Goal: Information Seeking & Learning: Learn about a topic

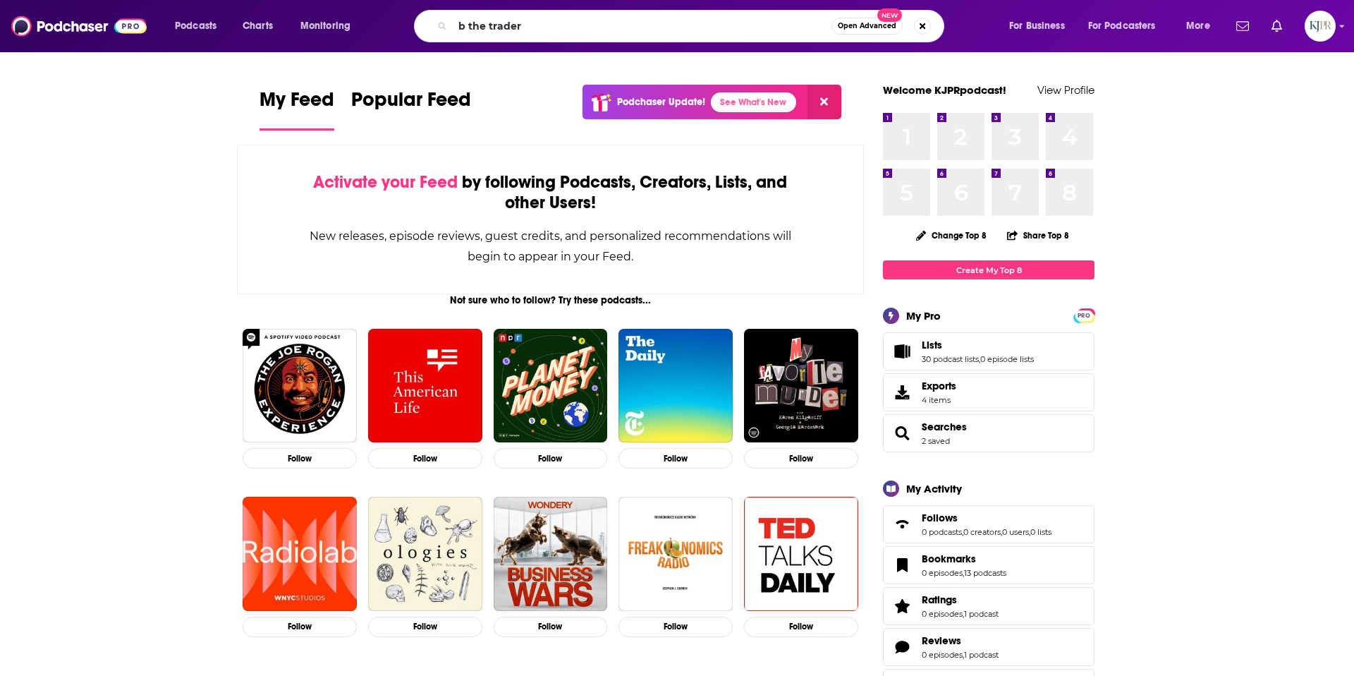
type input "b the trader"
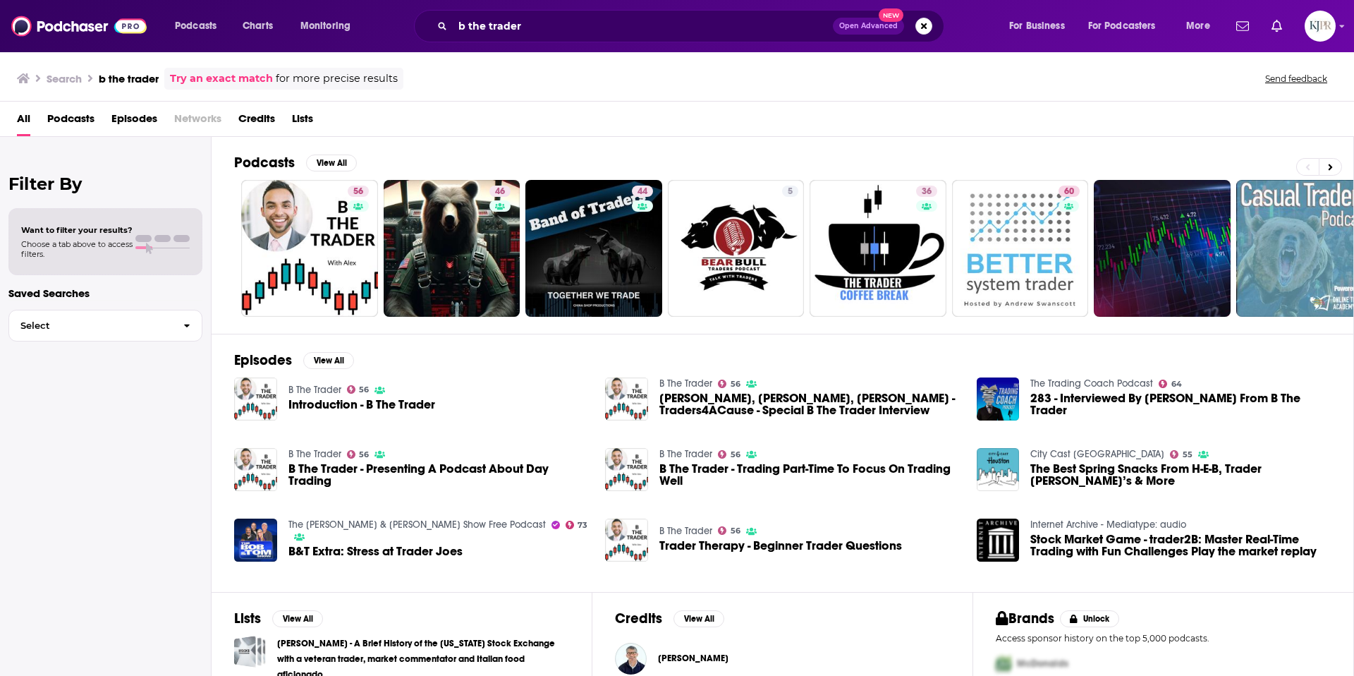
click at [310, 403] on span "Introduction - B The Trader" at bounding box center [361, 404] width 147 height 12
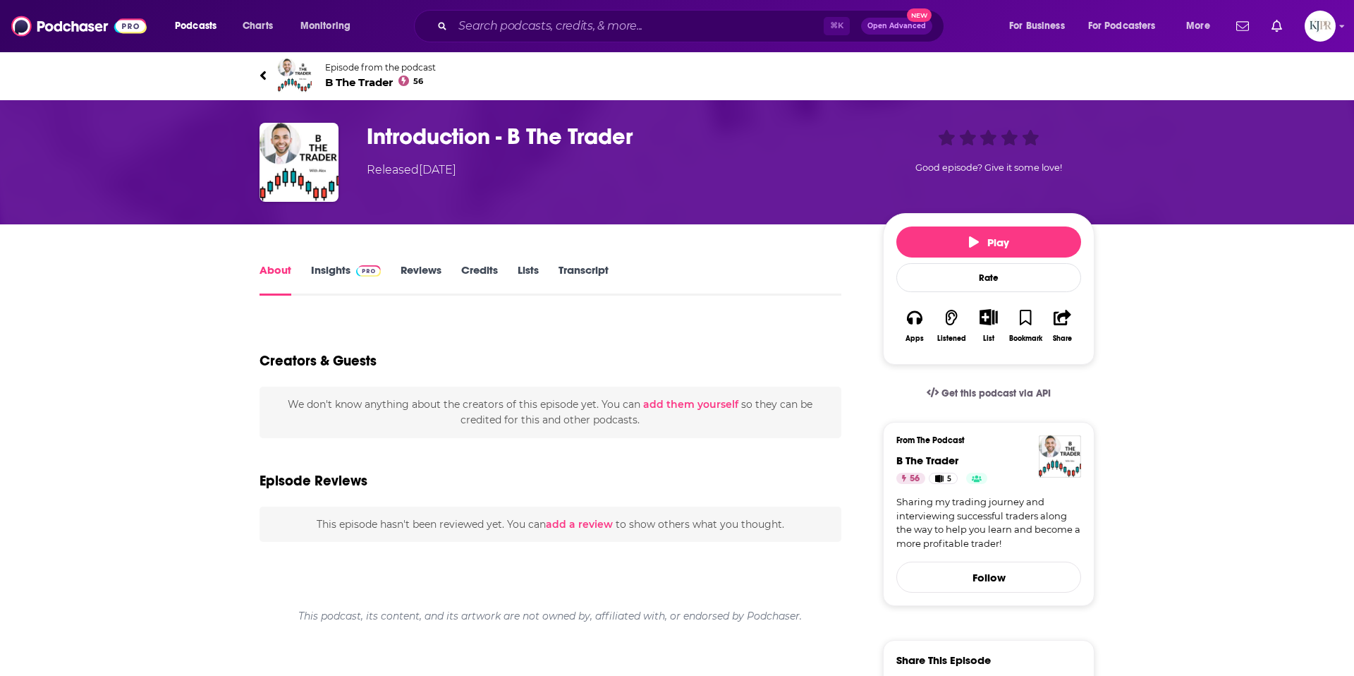
click at [319, 276] on link "Insights" at bounding box center [346, 279] width 70 height 32
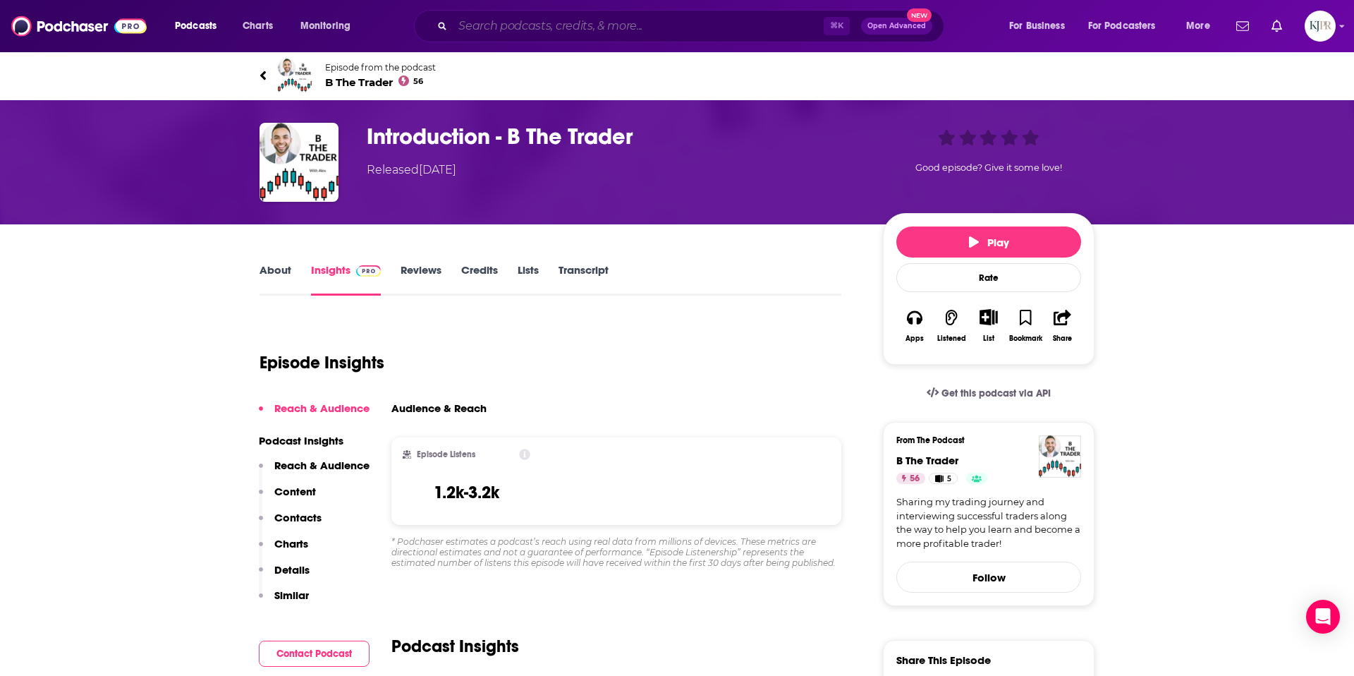
click at [512, 32] on input "Search podcasts, credits, & more..." at bounding box center [638, 26] width 371 height 23
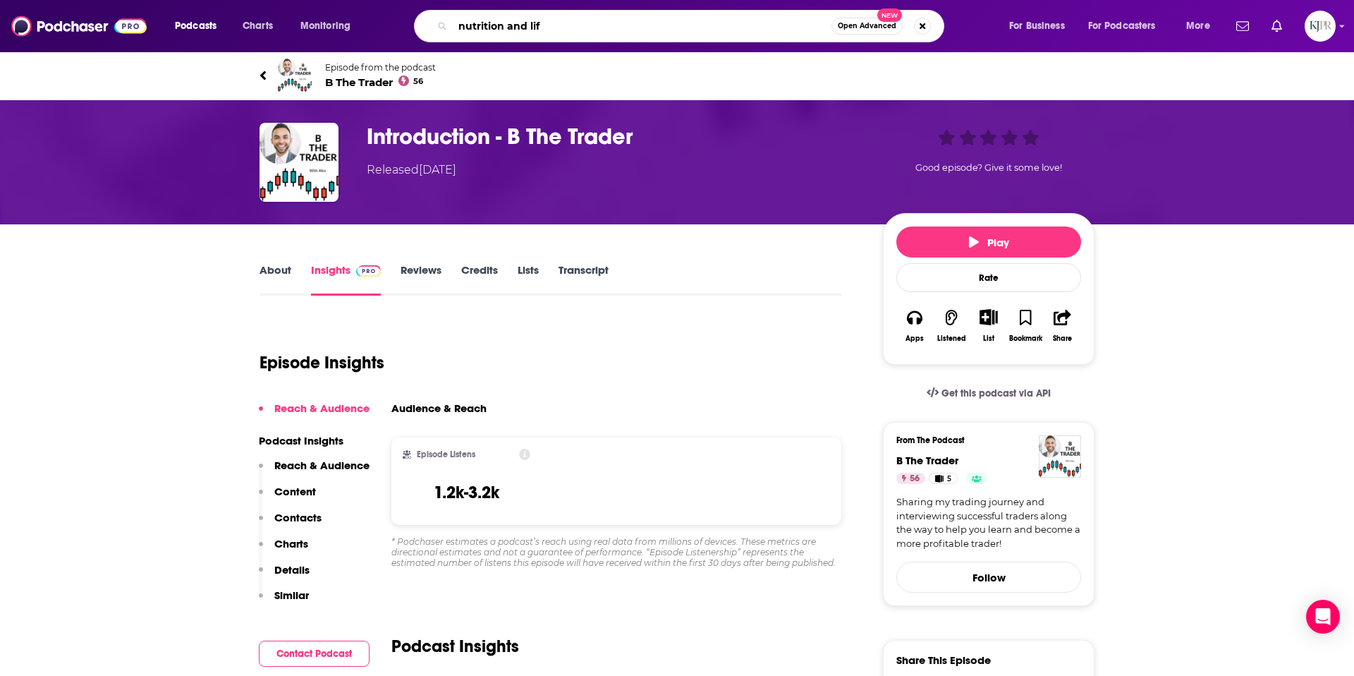
type input "nutrition and life"
